Goal: Find specific fact: Find specific fact

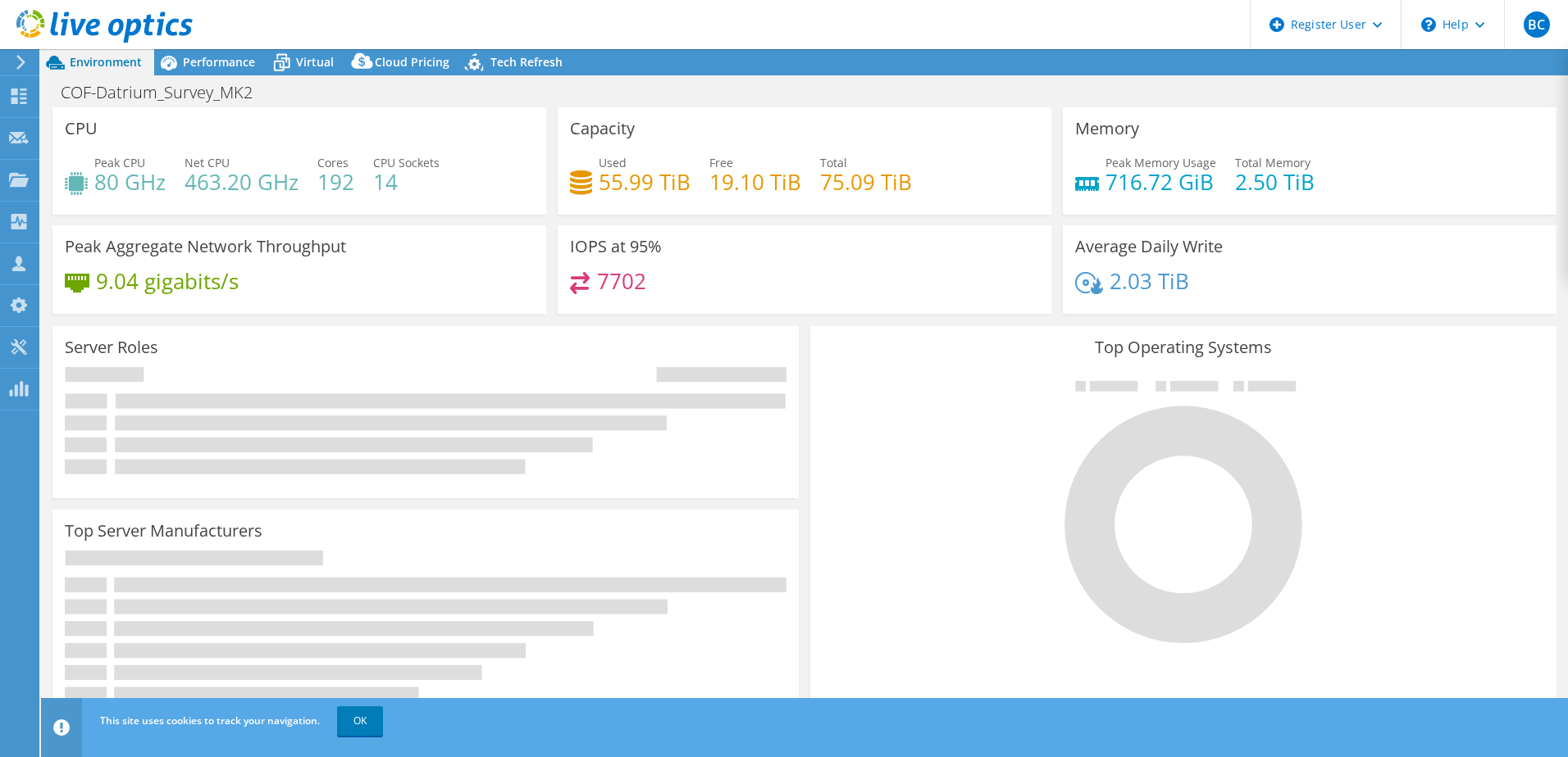
select select "USWest"
select select "USD"
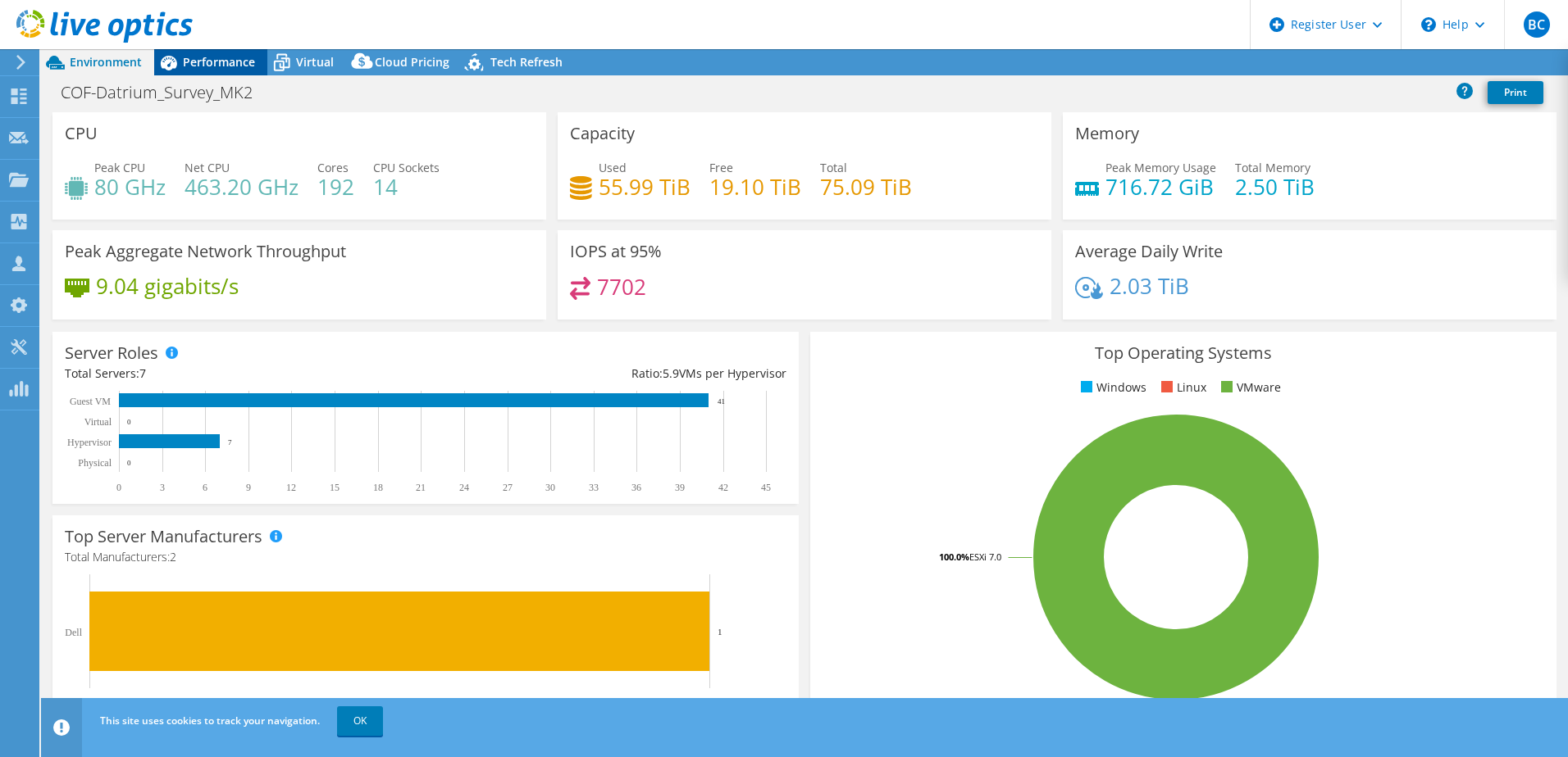
click at [221, 56] on span "Performance" at bounding box center [219, 62] width 72 height 15
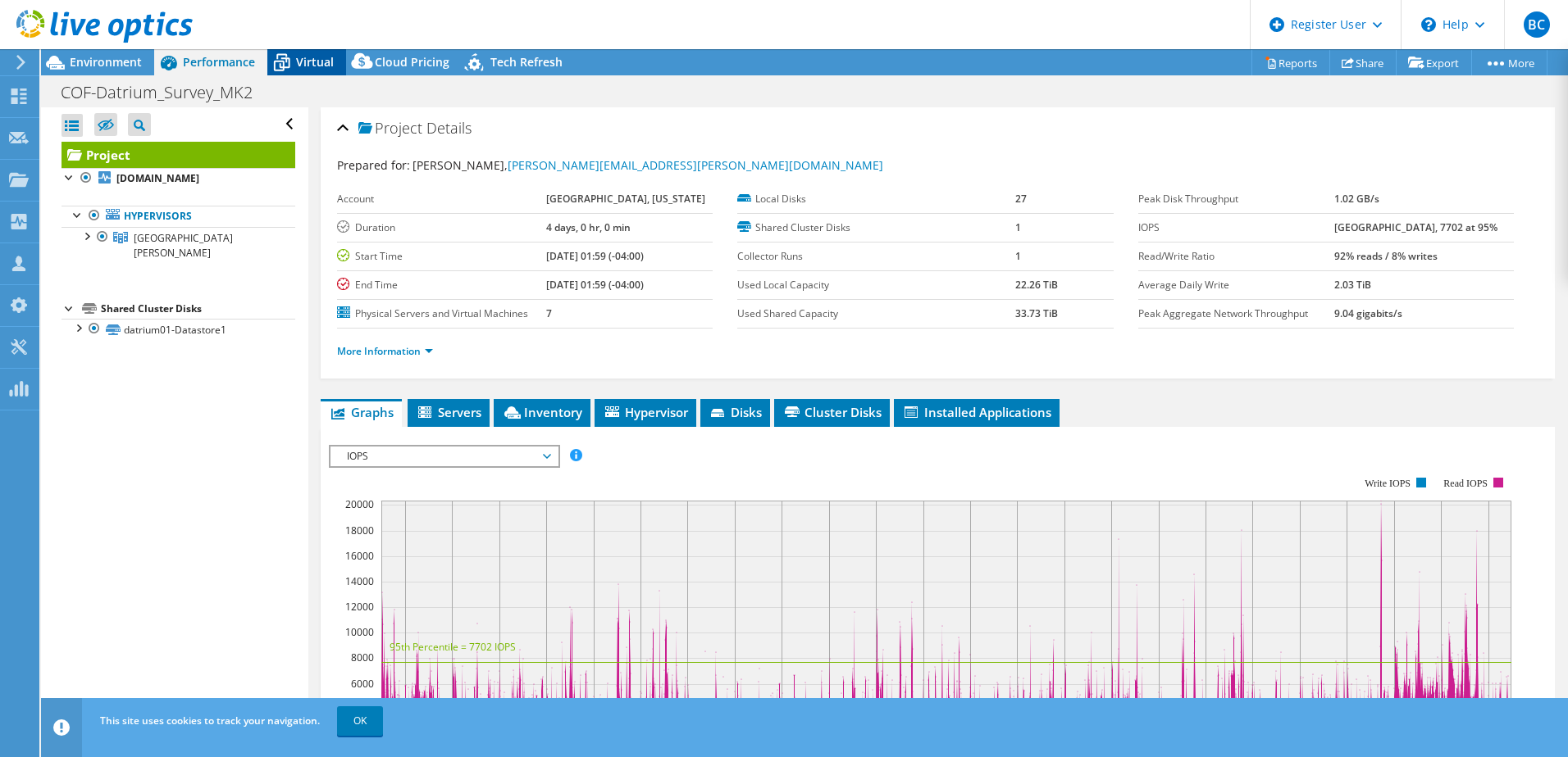
click at [281, 56] on icon at bounding box center [282, 62] width 29 height 29
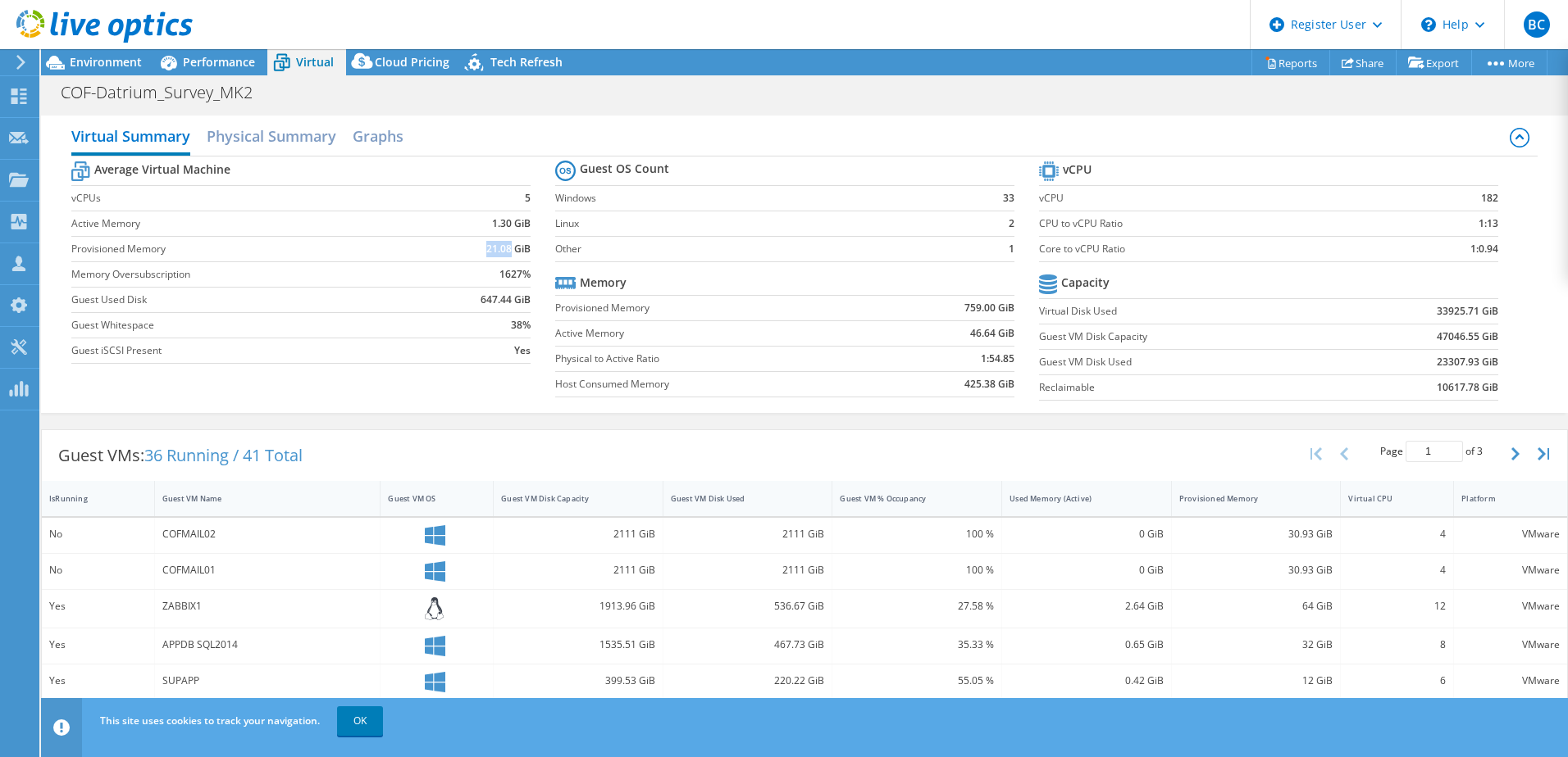
drag, startPoint x: 478, startPoint y: 248, endPoint x: 506, endPoint y: 246, distance: 28.1
click at [506, 246] on td "21.08 GiB" at bounding box center [475, 249] width 110 height 25
copy b "21.08"
drag, startPoint x: 475, startPoint y: 296, endPoint x: 508, endPoint y: 297, distance: 33.0
click at [508, 297] on td "647.44 GiB" at bounding box center [475, 300] width 110 height 25
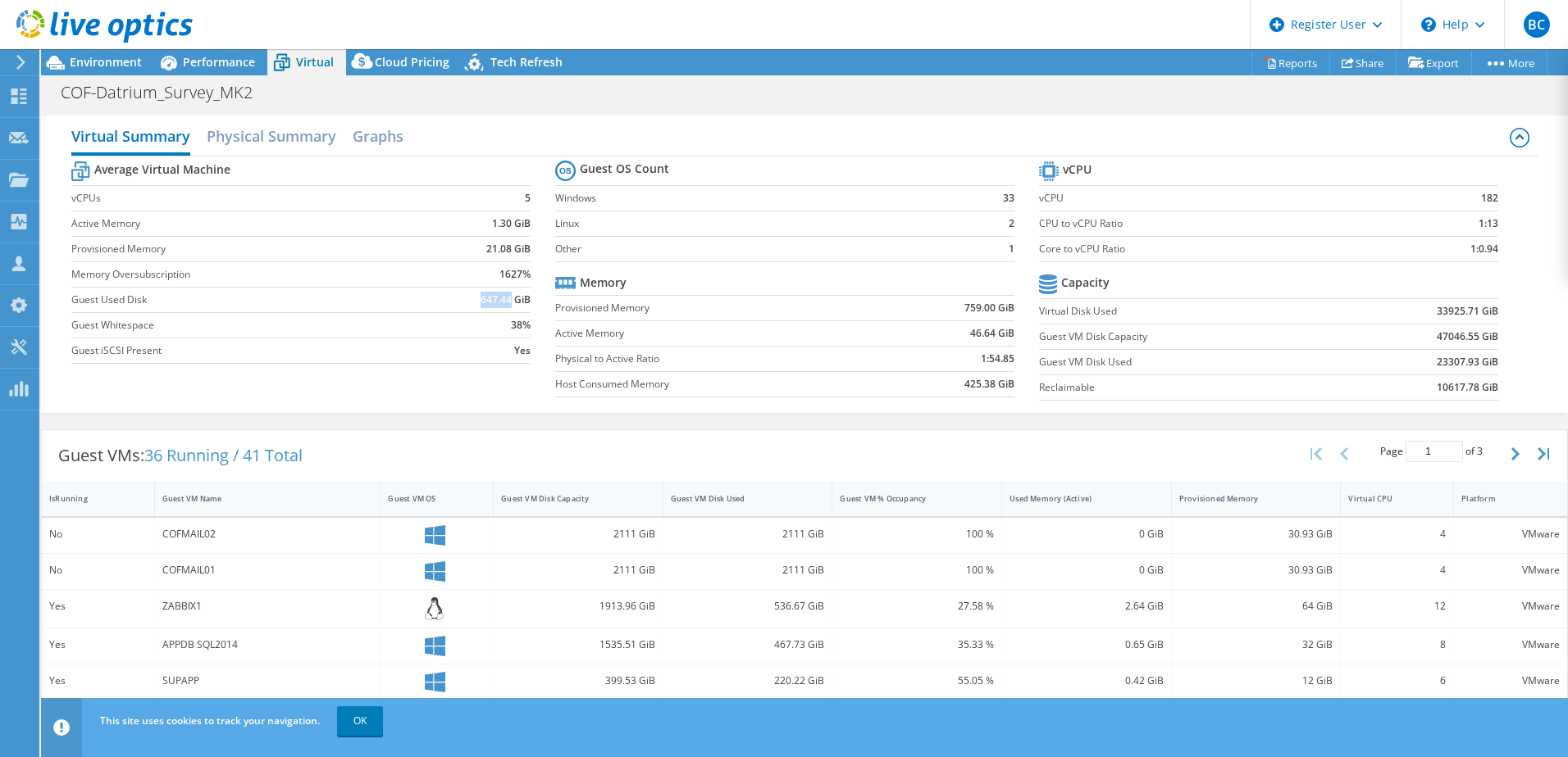
copy b "647.44"
click at [110, 57] on span "Environment" at bounding box center [106, 62] width 72 height 15
